Goal: Information Seeking & Learning: Learn about a topic

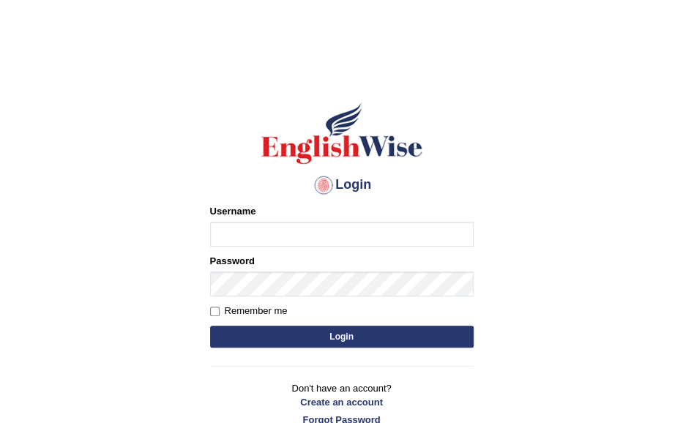
click at [270, 236] on input "Username" at bounding box center [341, 234] width 263 height 25
type input "mardssen"
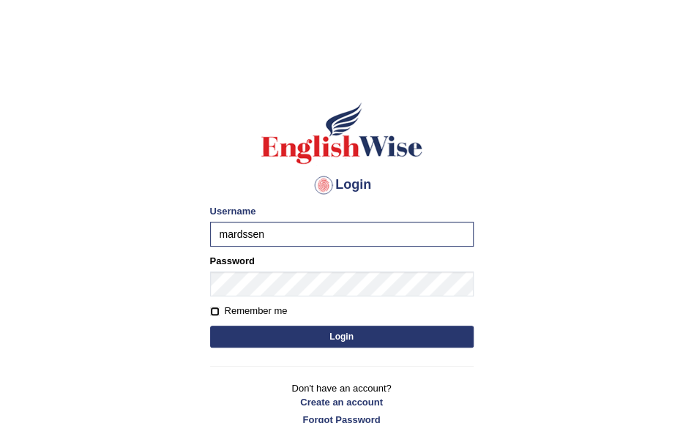
click at [215, 308] on input "Remember me" at bounding box center [215, 312] width 10 height 10
checkbox input "true"
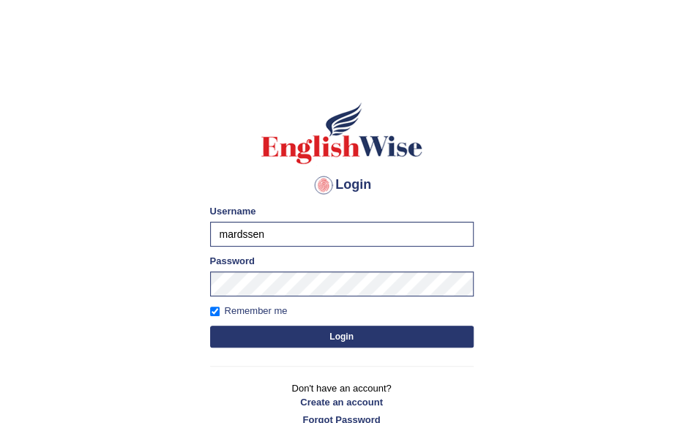
click at [277, 330] on button "Login" at bounding box center [341, 337] width 263 height 22
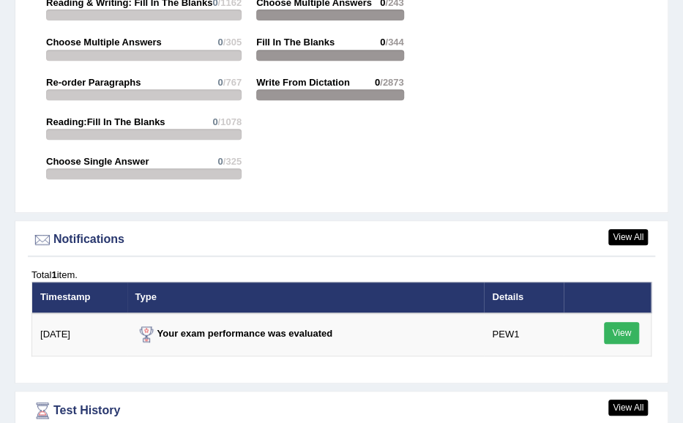
scroll to position [2373, 0]
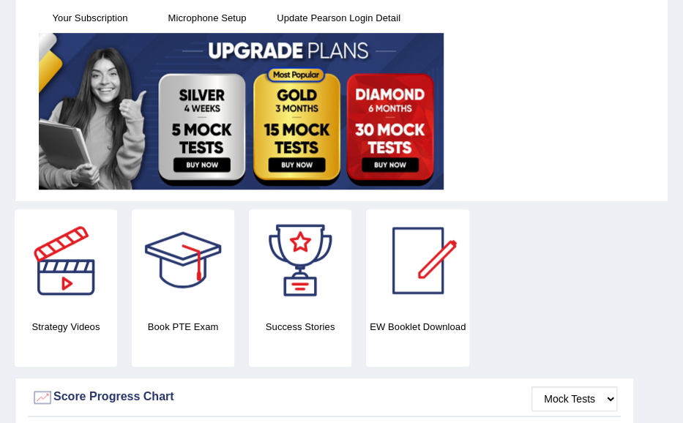
click at [585, 260] on div "Strategy Videos Book PTE Exam Success Stories EW Booklet Download" at bounding box center [324, 293] width 634 height 168
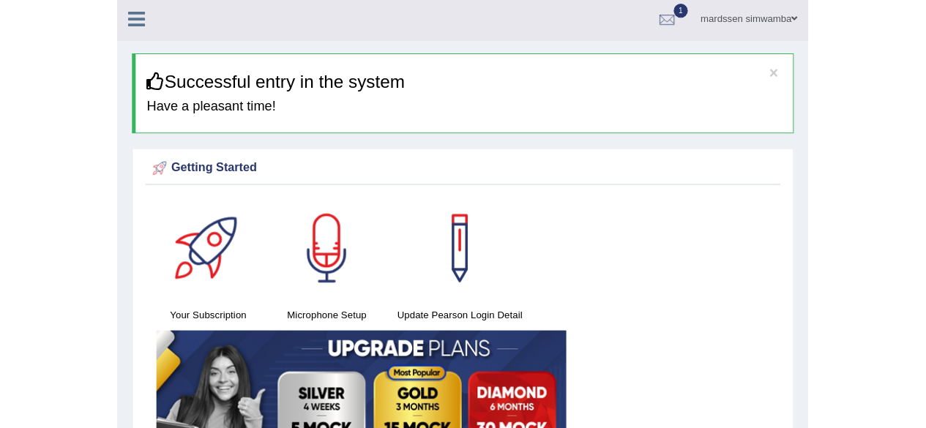
scroll to position [0, 0]
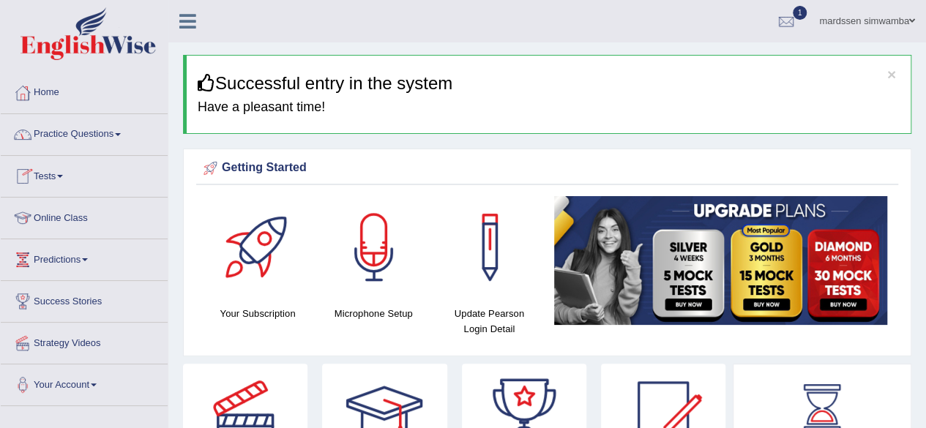
click at [59, 131] on link "Practice Questions" at bounding box center [84, 132] width 167 height 37
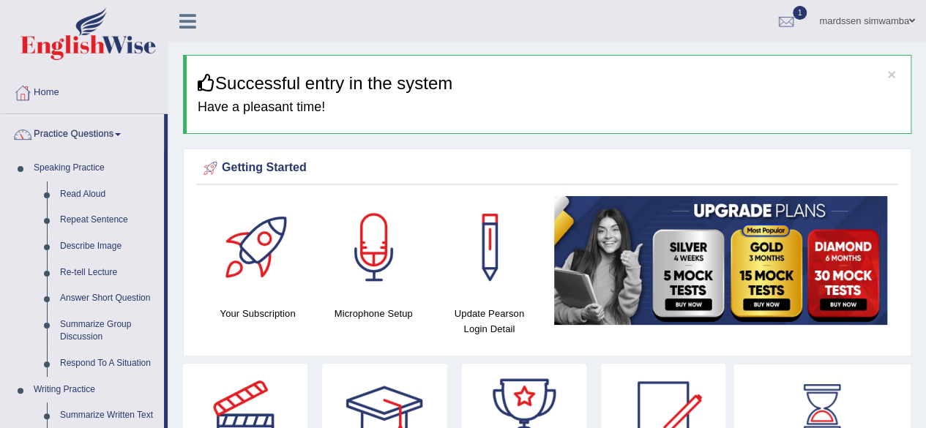
drag, startPoint x: 167, startPoint y: 403, endPoint x: 168, endPoint y: 421, distance: 17.6
click at [49, 390] on link "Writing Practice" at bounding box center [95, 390] width 137 height 26
click at [45, 385] on link "Writing Practice" at bounding box center [95, 390] width 137 height 26
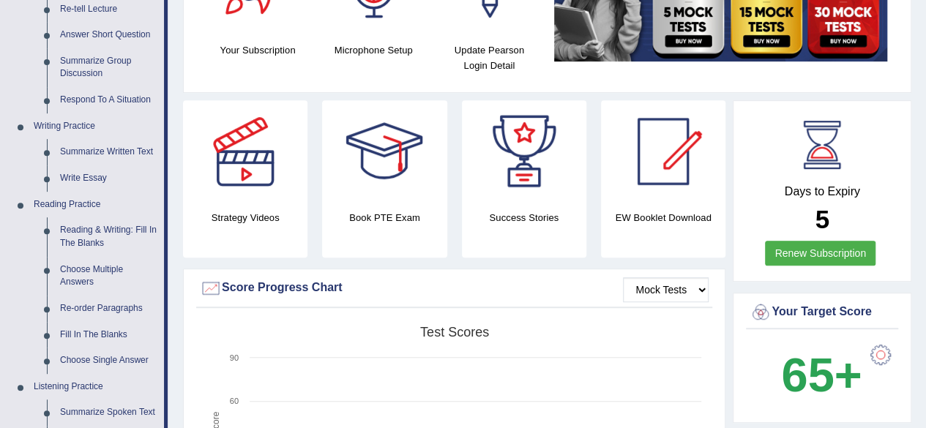
scroll to position [293, 0]
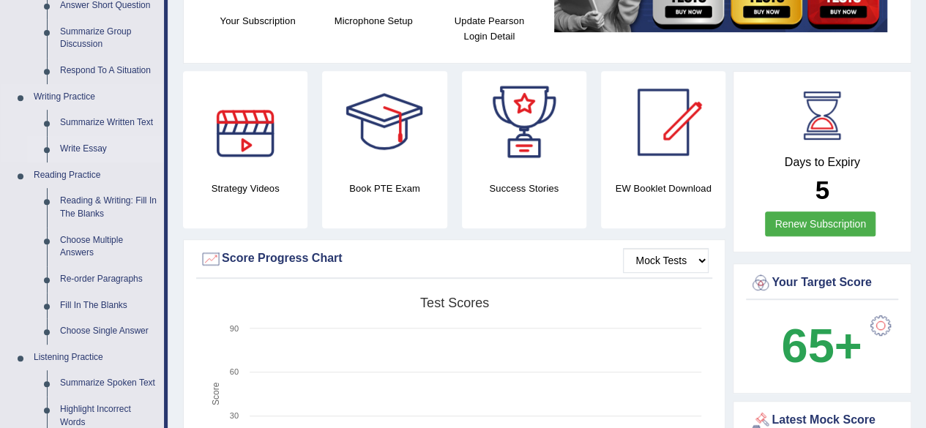
click at [66, 145] on link "Write Essay" at bounding box center [108, 149] width 110 height 26
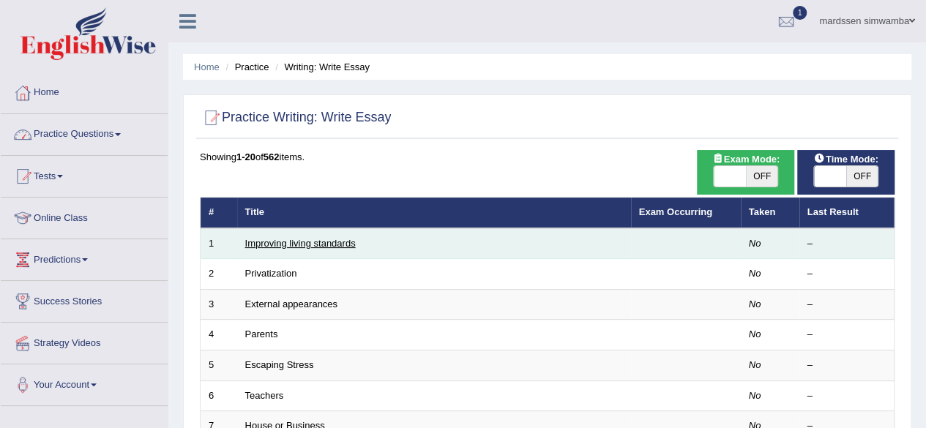
click at [281, 244] on link "Improving living standards" at bounding box center [300, 243] width 110 height 11
click at [281, 228] on td "Improving living standards" at bounding box center [434, 243] width 394 height 31
click at [287, 239] on link "Improving living standards" at bounding box center [300, 243] width 110 height 11
